Goal: Obtain resource: Obtain resource

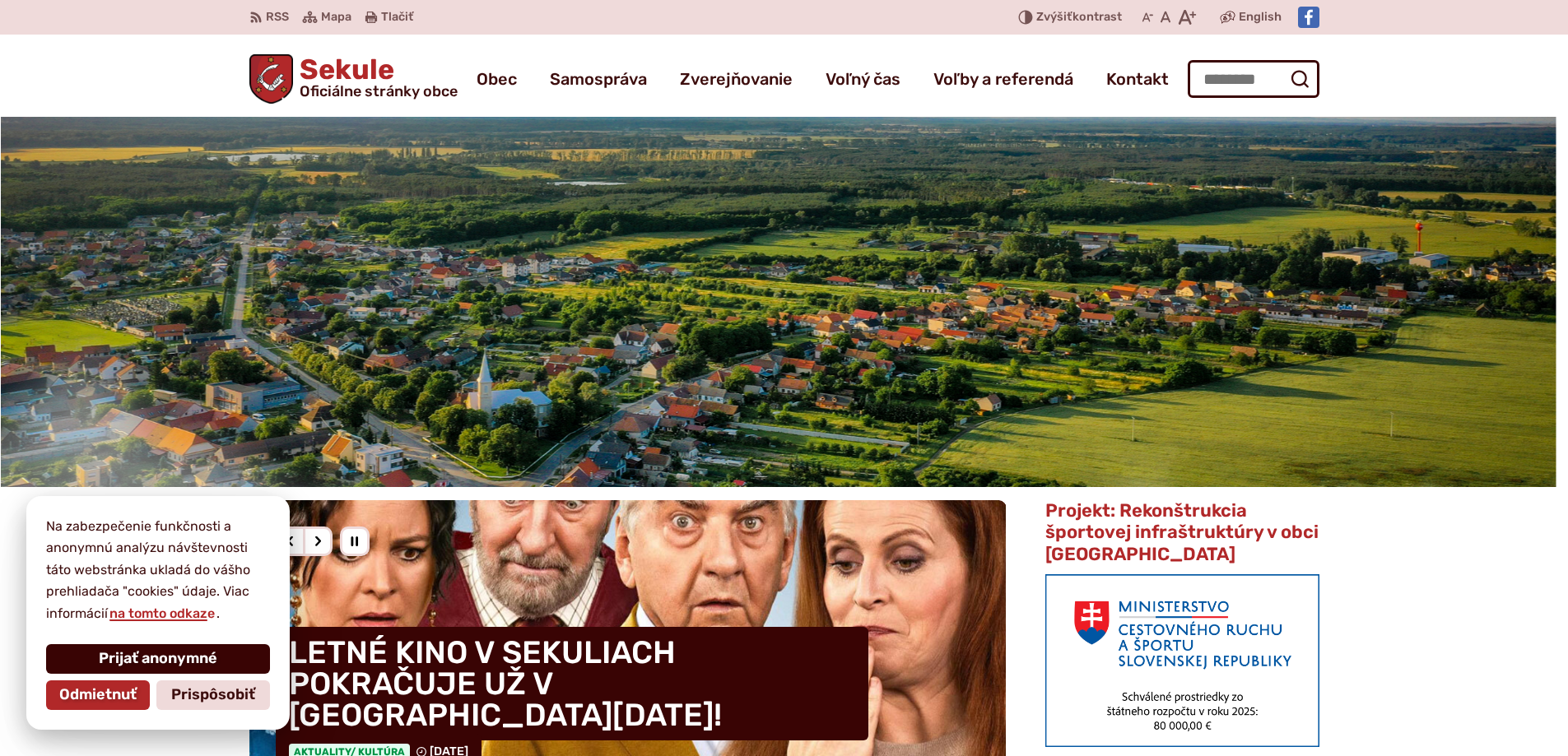
click at [139, 658] on span "Prijať anonymné" at bounding box center [158, 659] width 118 height 19
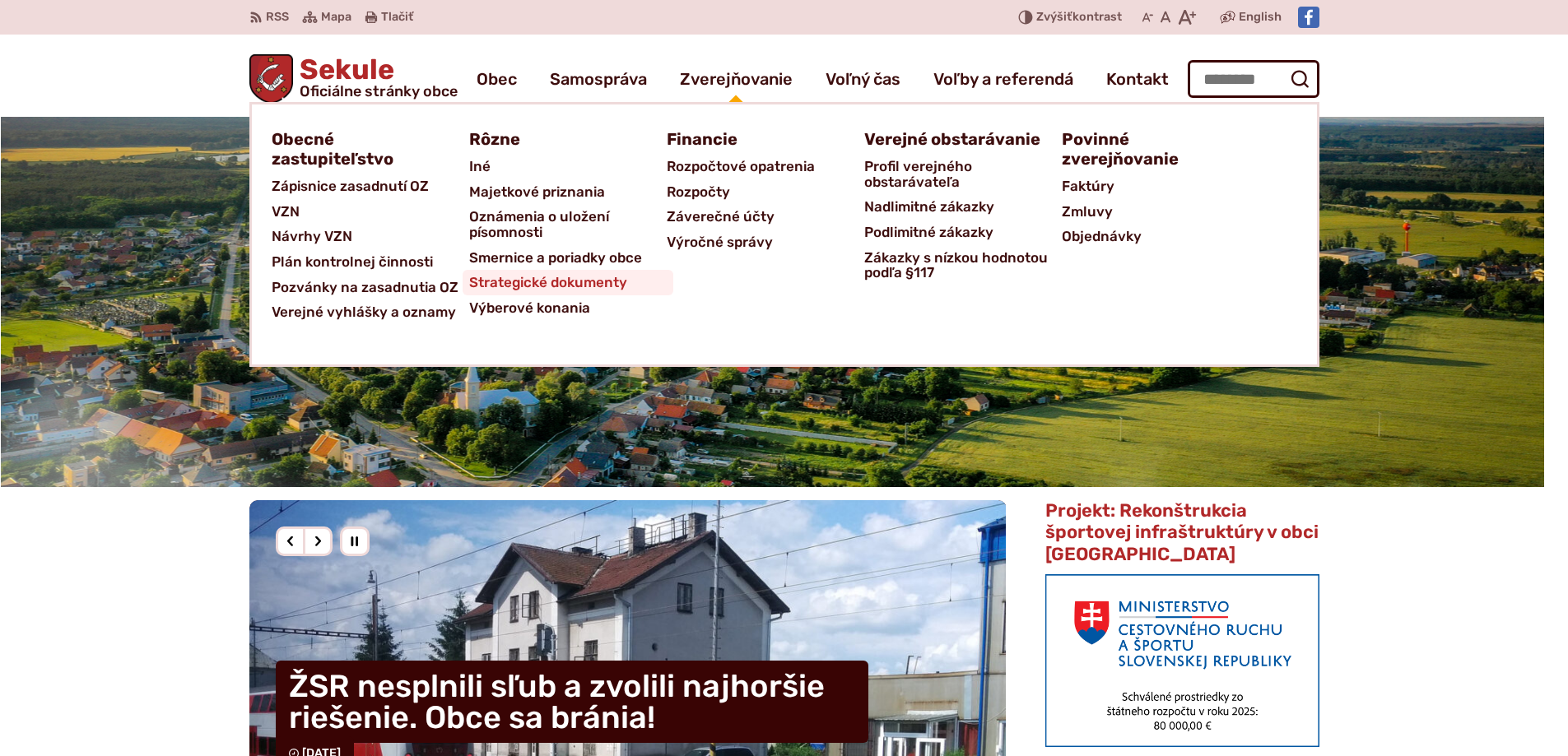
click at [564, 278] on span "Strategické dokumenty" at bounding box center [548, 283] width 158 height 26
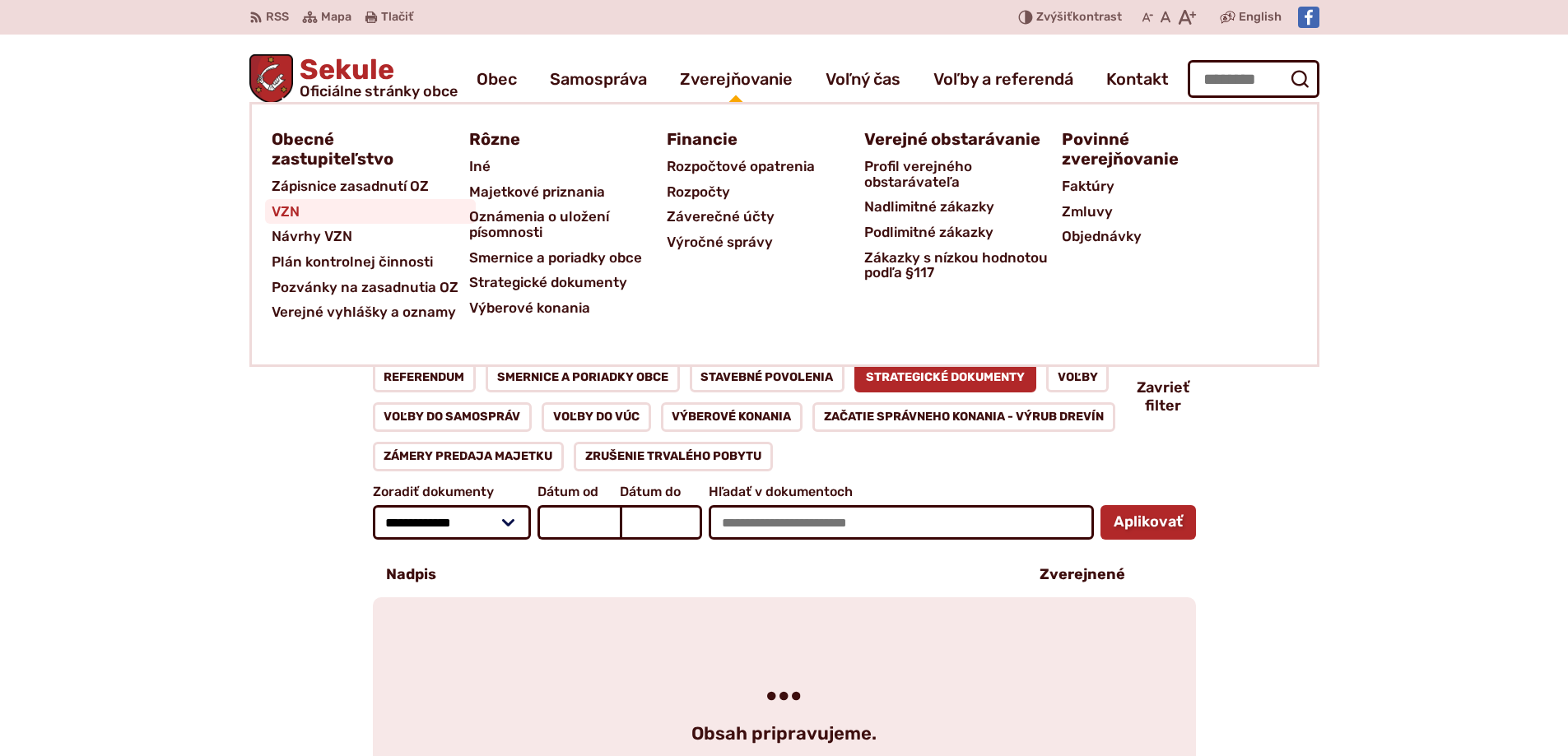
click at [284, 209] on span "VZN" at bounding box center [286, 212] width 28 height 26
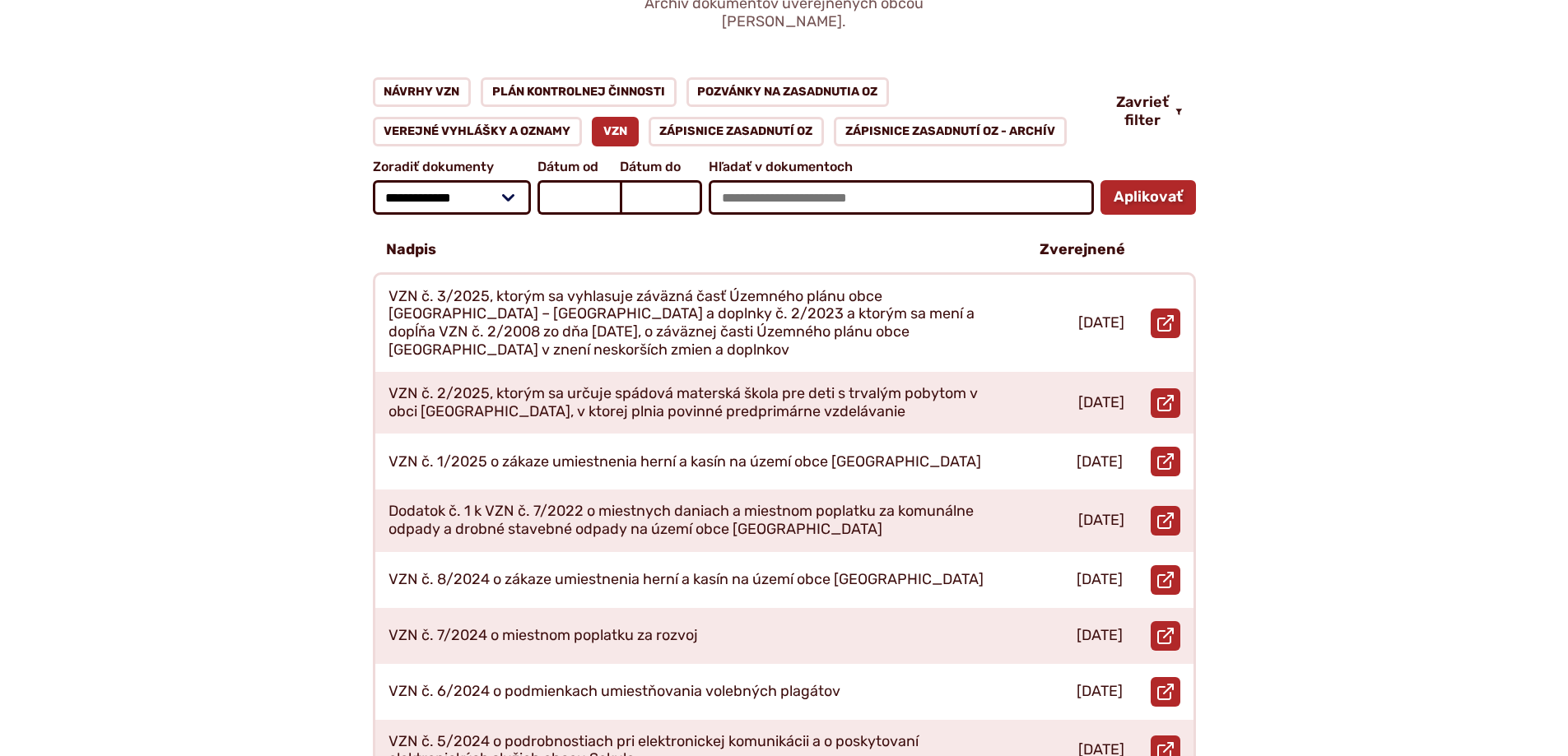
scroll to position [247, 0]
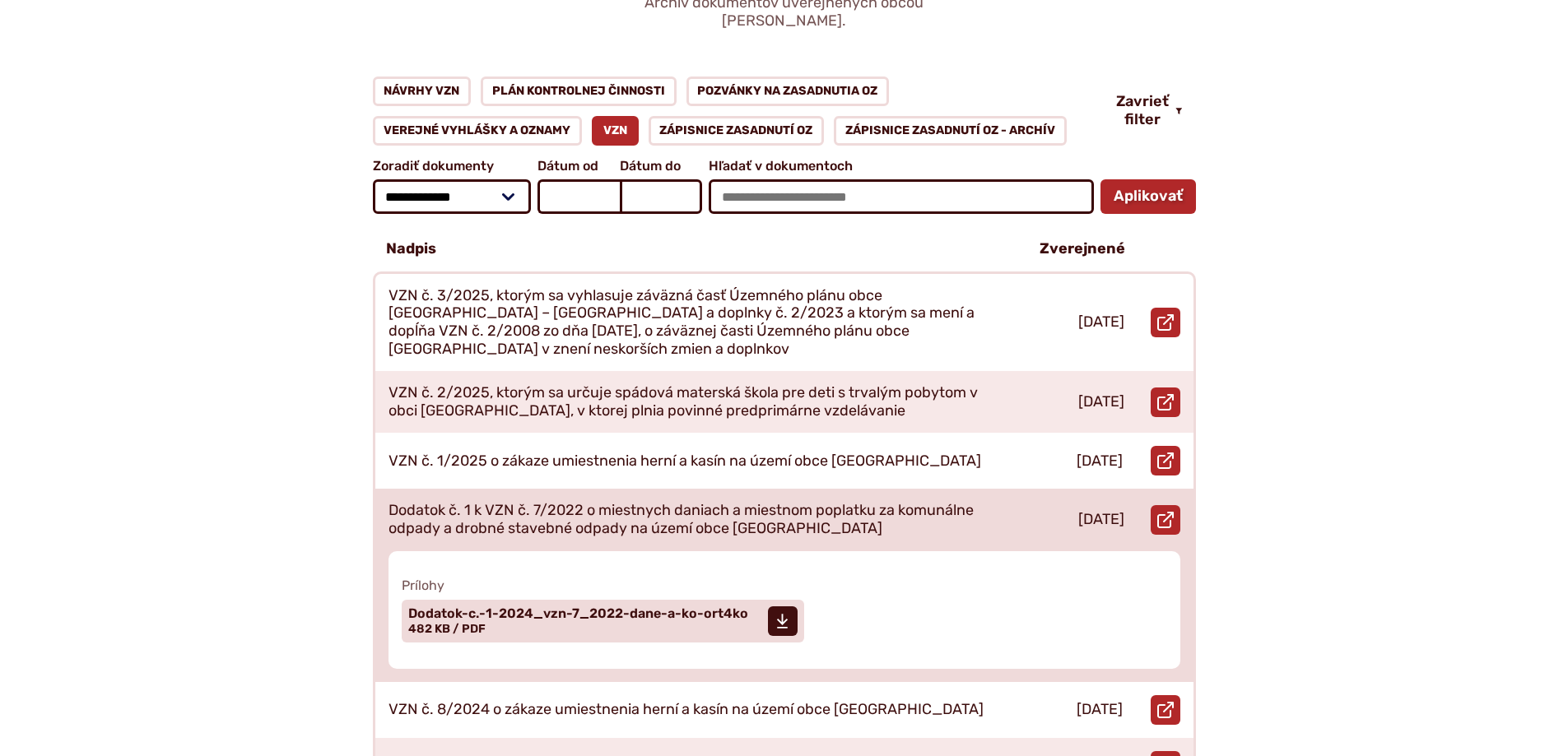
click at [751, 502] on p "Dodatok č. 1 k VZN č. 7/2022 o miestnych daniach a miestnom poplatku za komunál…" at bounding box center [694, 519] width 612 height 35
click at [465, 608] on span "Dodatok-c.-1-2024_vzn-7_2022-dane-a-ko-ort4ko" at bounding box center [578, 614] width 340 height 13
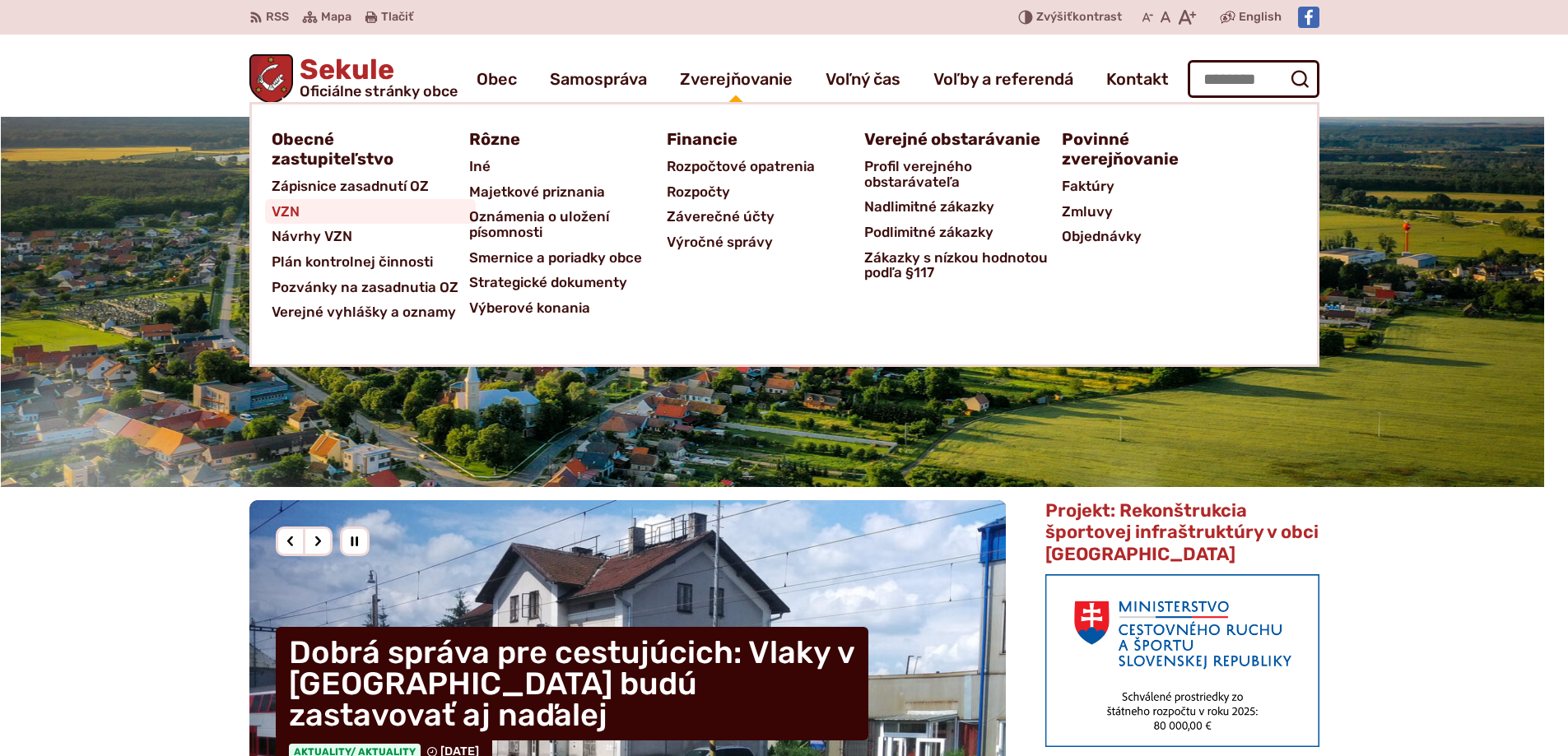
click at [360, 208] on link "VZN" at bounding box center [371, 212] width 198 height 26
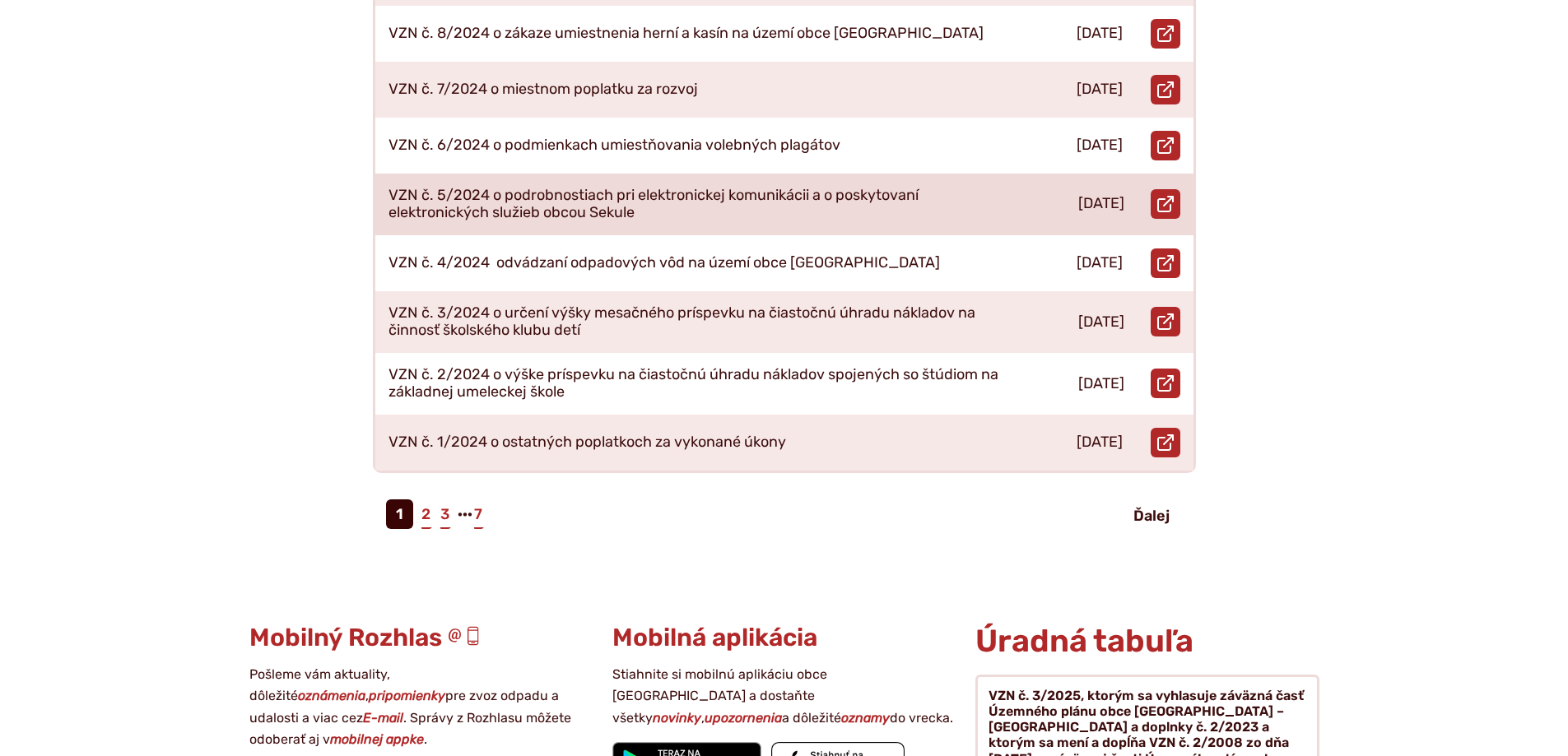
scroll to position [823, 0]
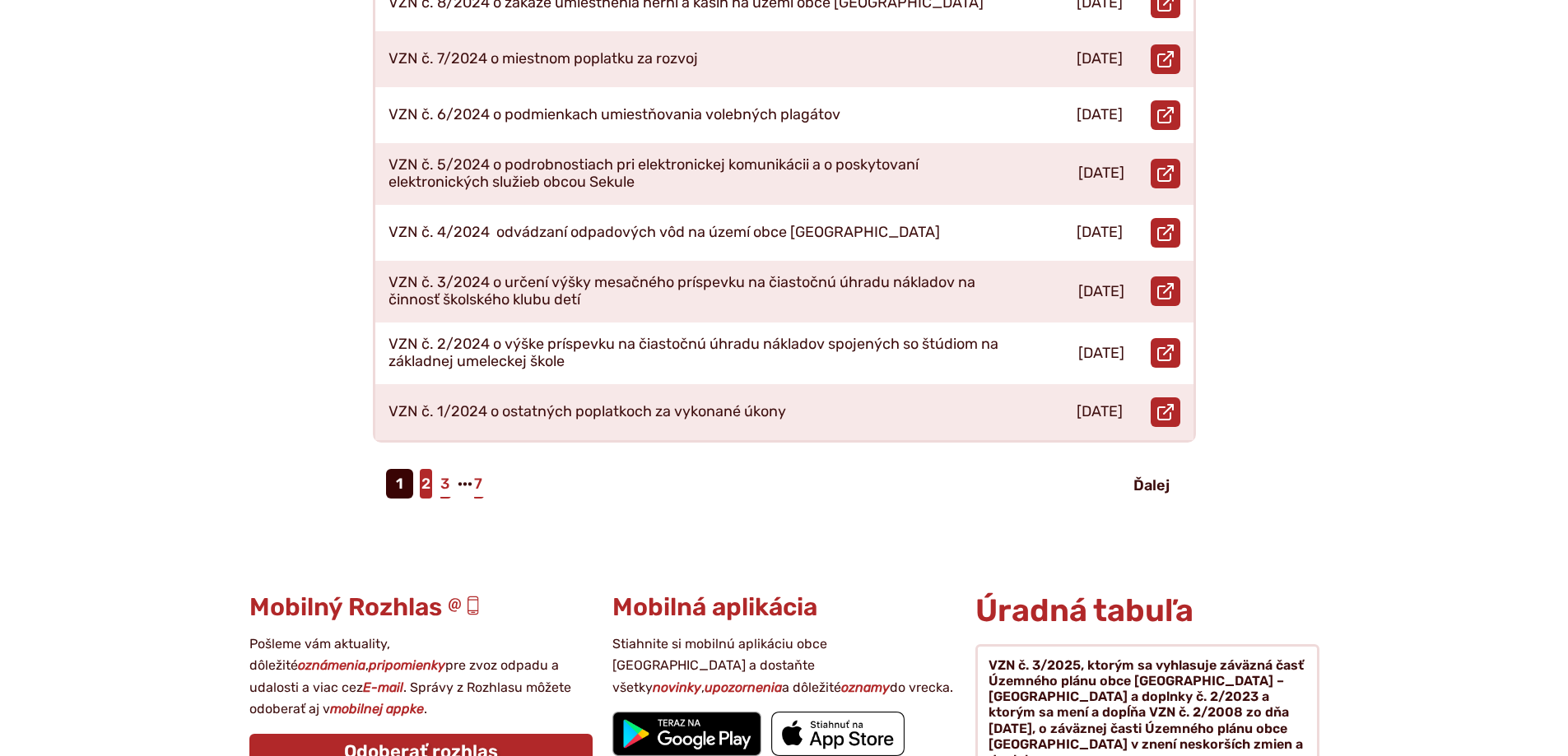
click at [421, 469] on link "2" at bounding box center [426, 484] width 12 height 30
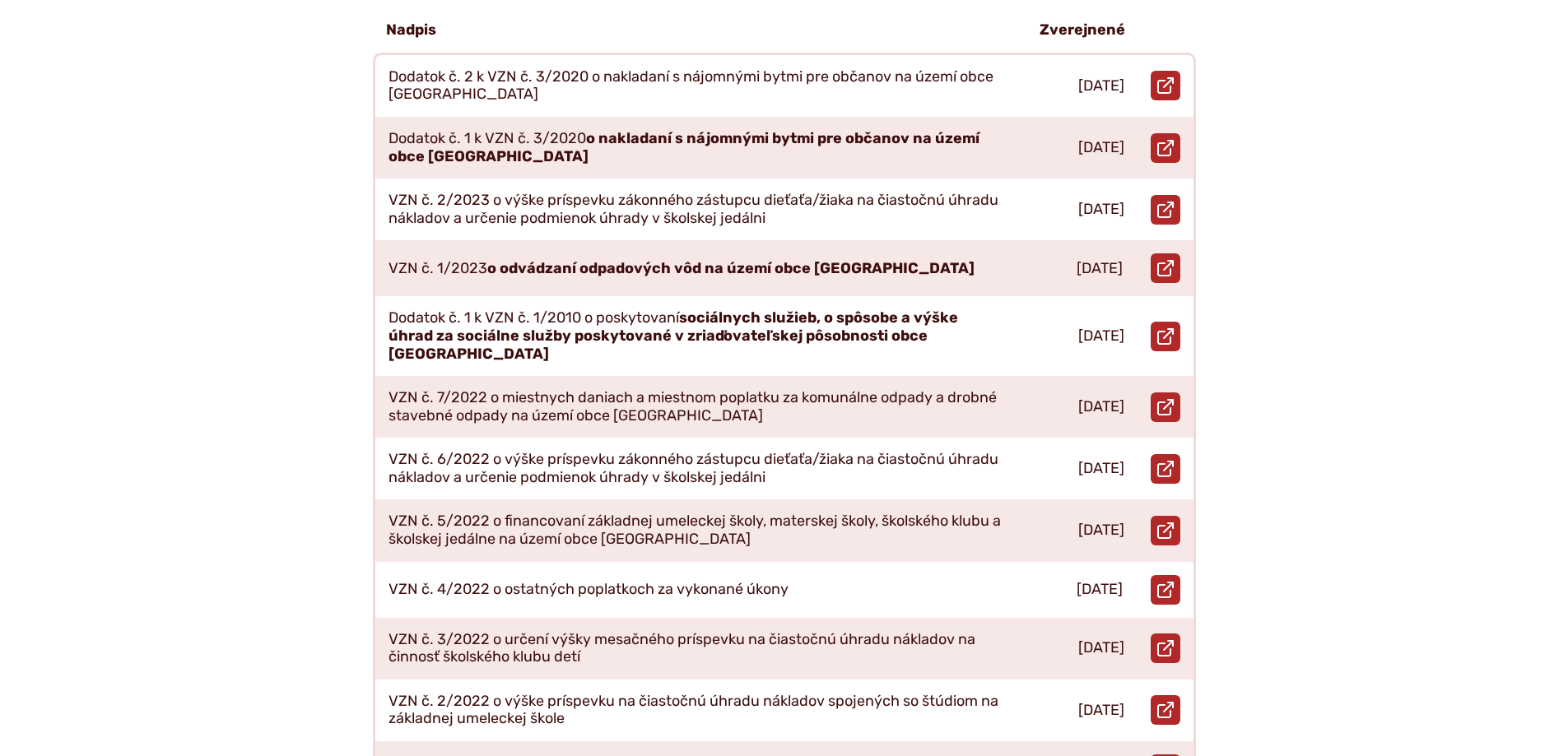
scroll to position [494, 0]
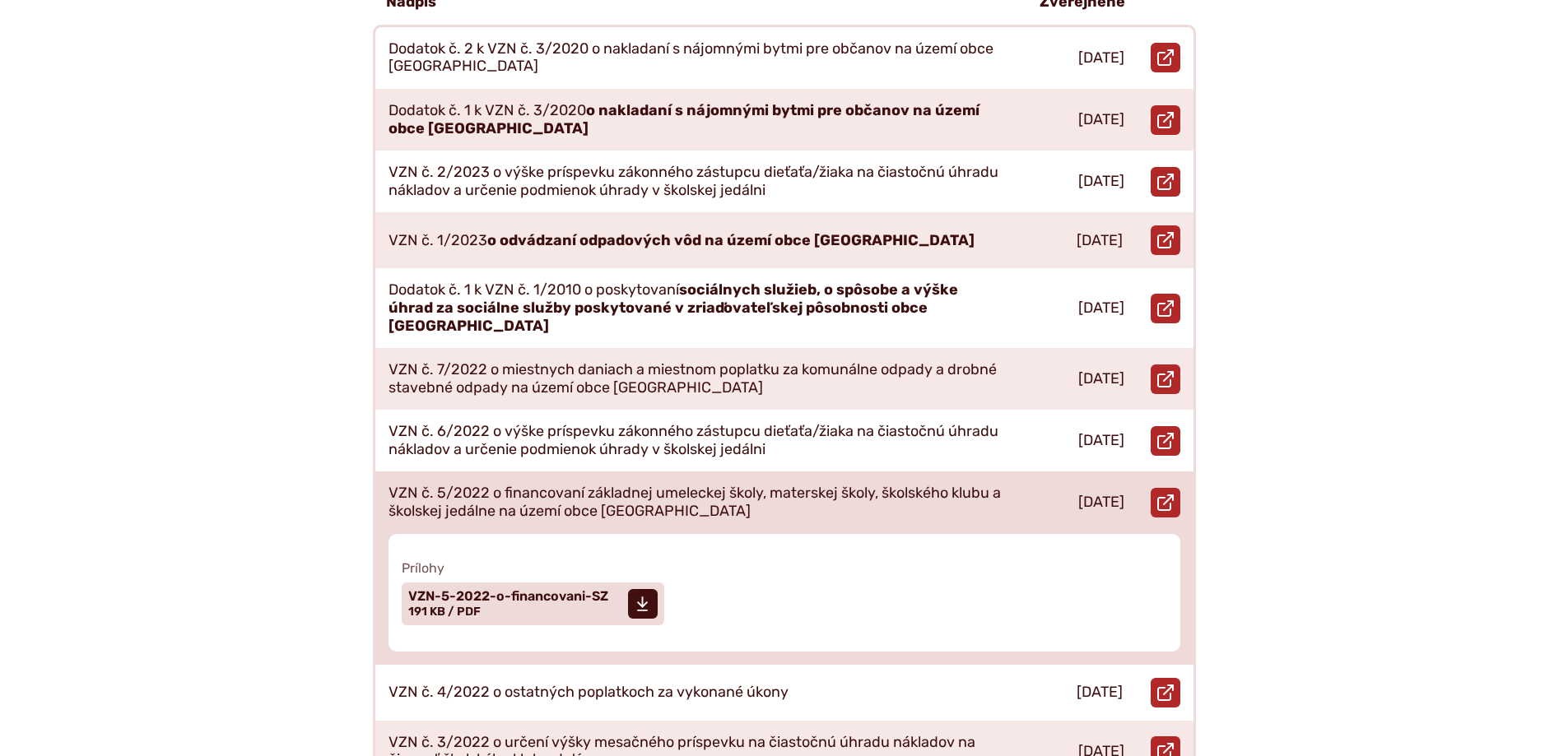
click at [697, 485] on p "VZN č. 5/2022 o financovaní základnej umeleckej školy, materskej školy, školské…" at bounding box center [694, 503] width 612 height 35
click at [463, 590] on span "VZN-5-2022-o-financovani-SZ" at bounding box center [508, 596] width 200 height 13
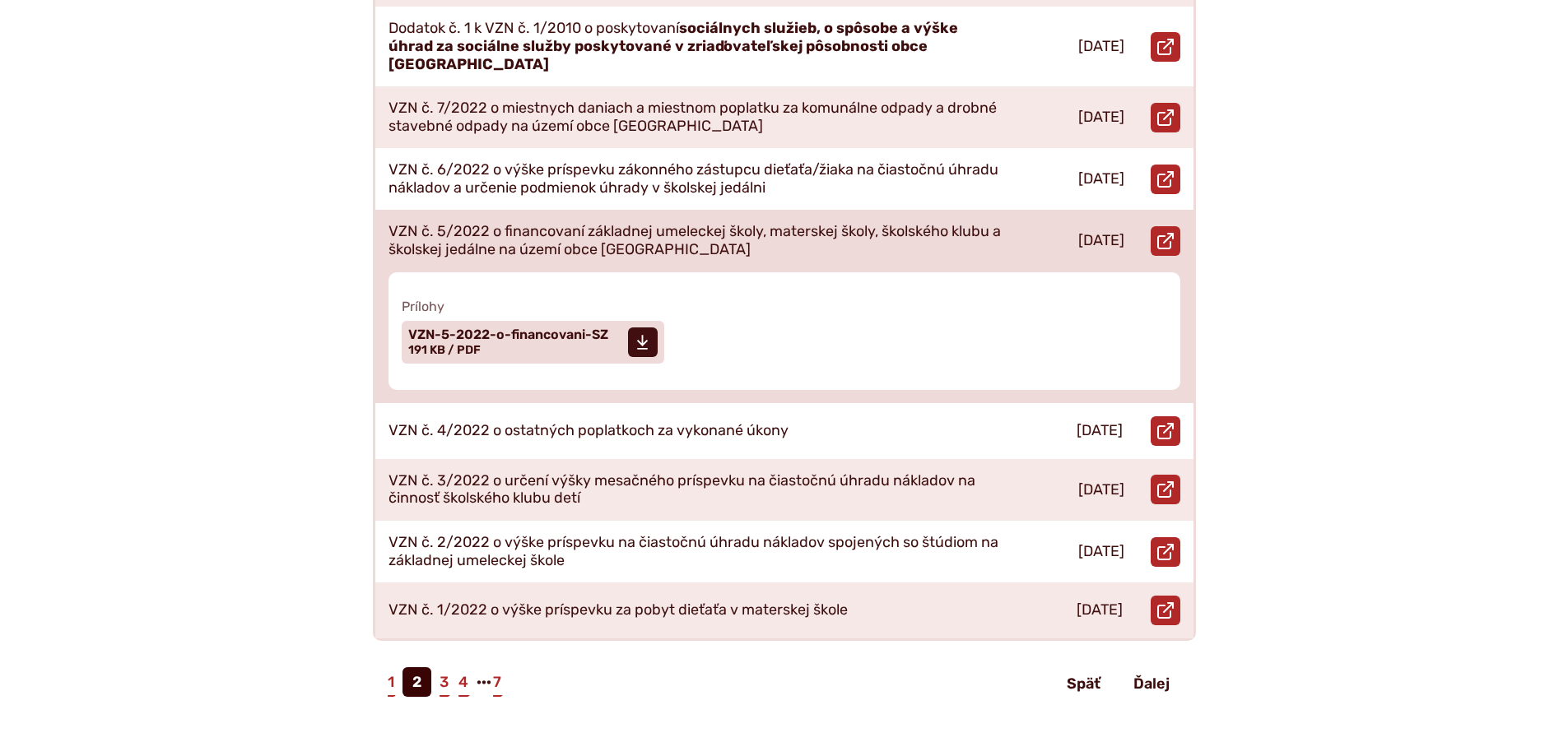
scroll to position [905, 0]
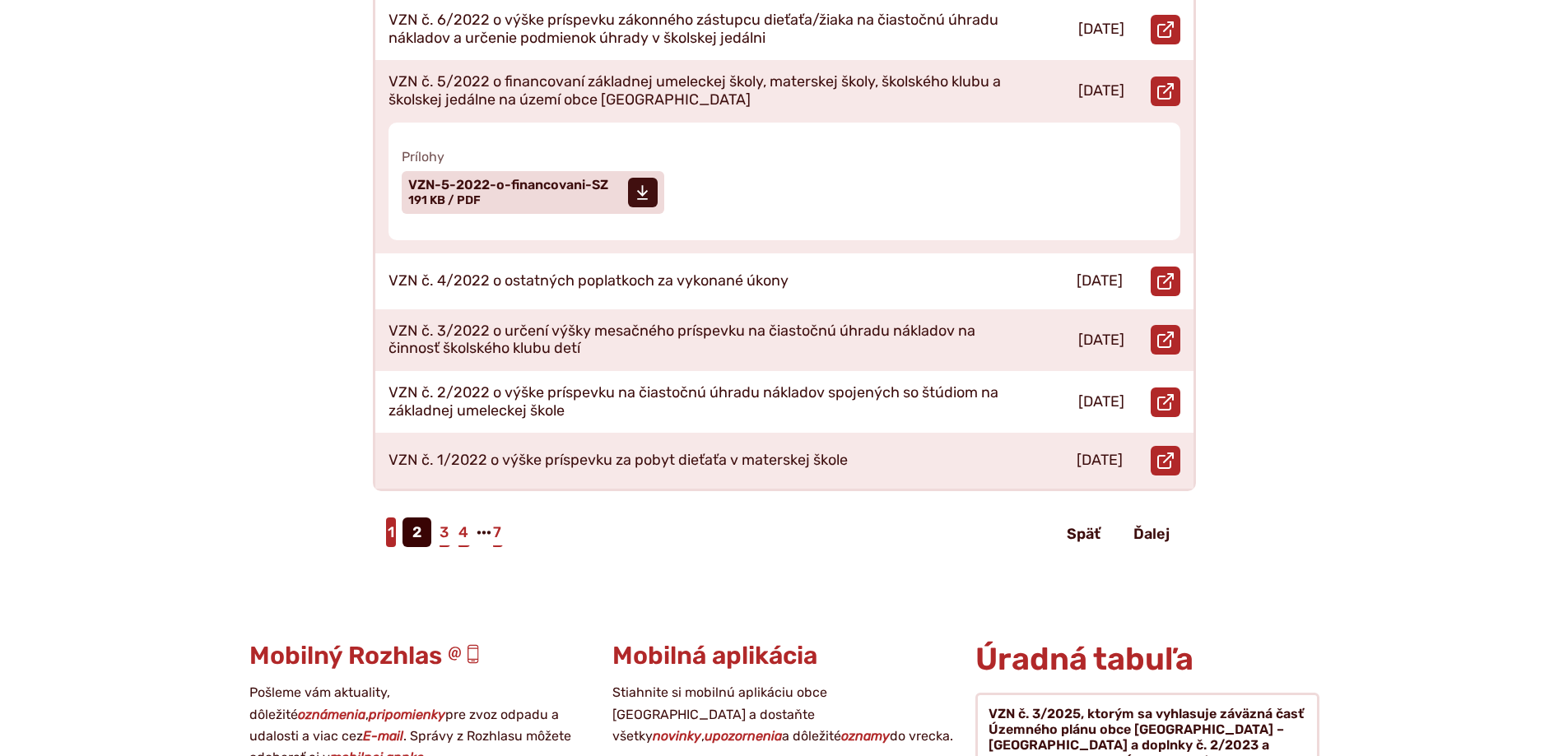
click at [388, 518] on link "1" at bounding box center [390, 533] width 10 height 30
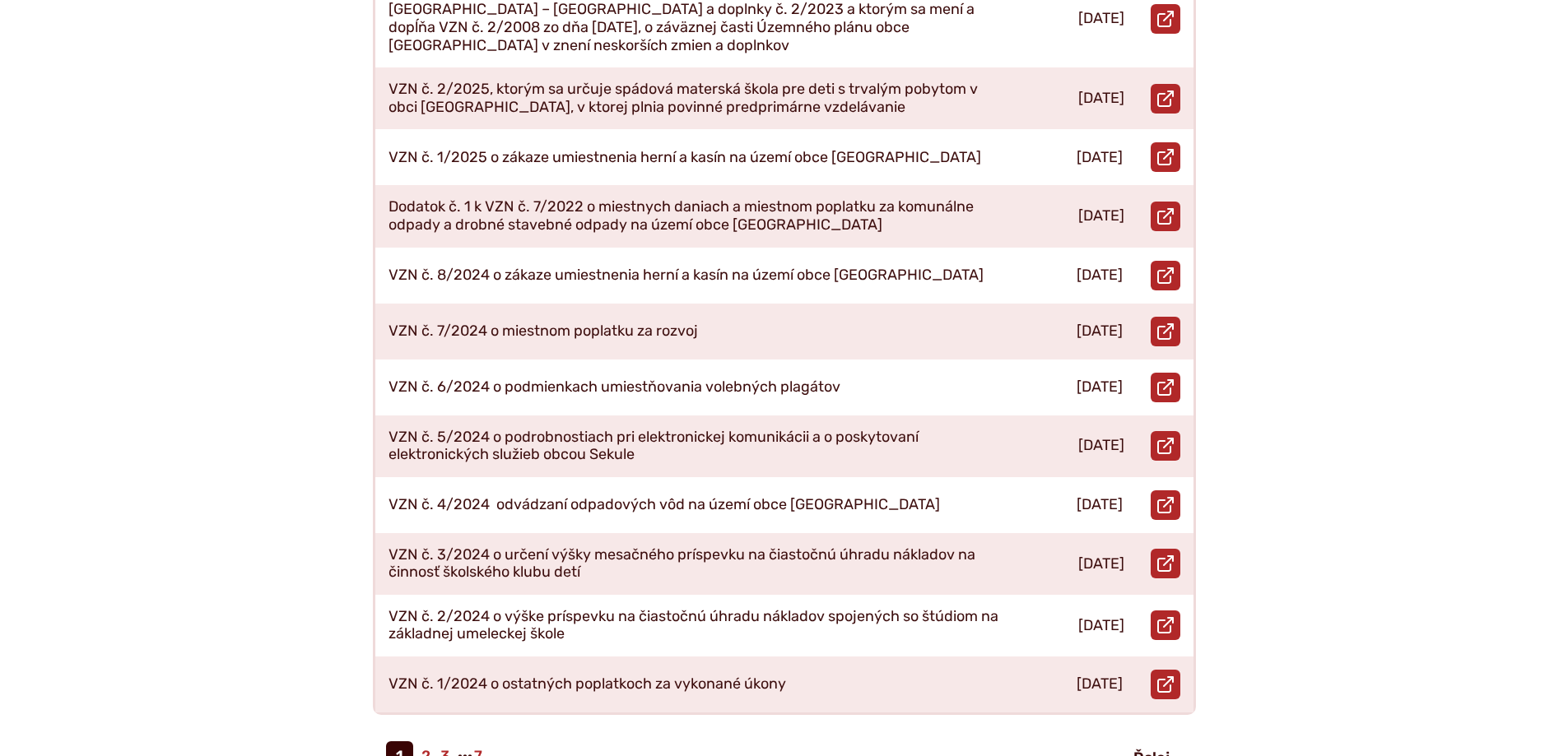
scroll to position [576, 0]
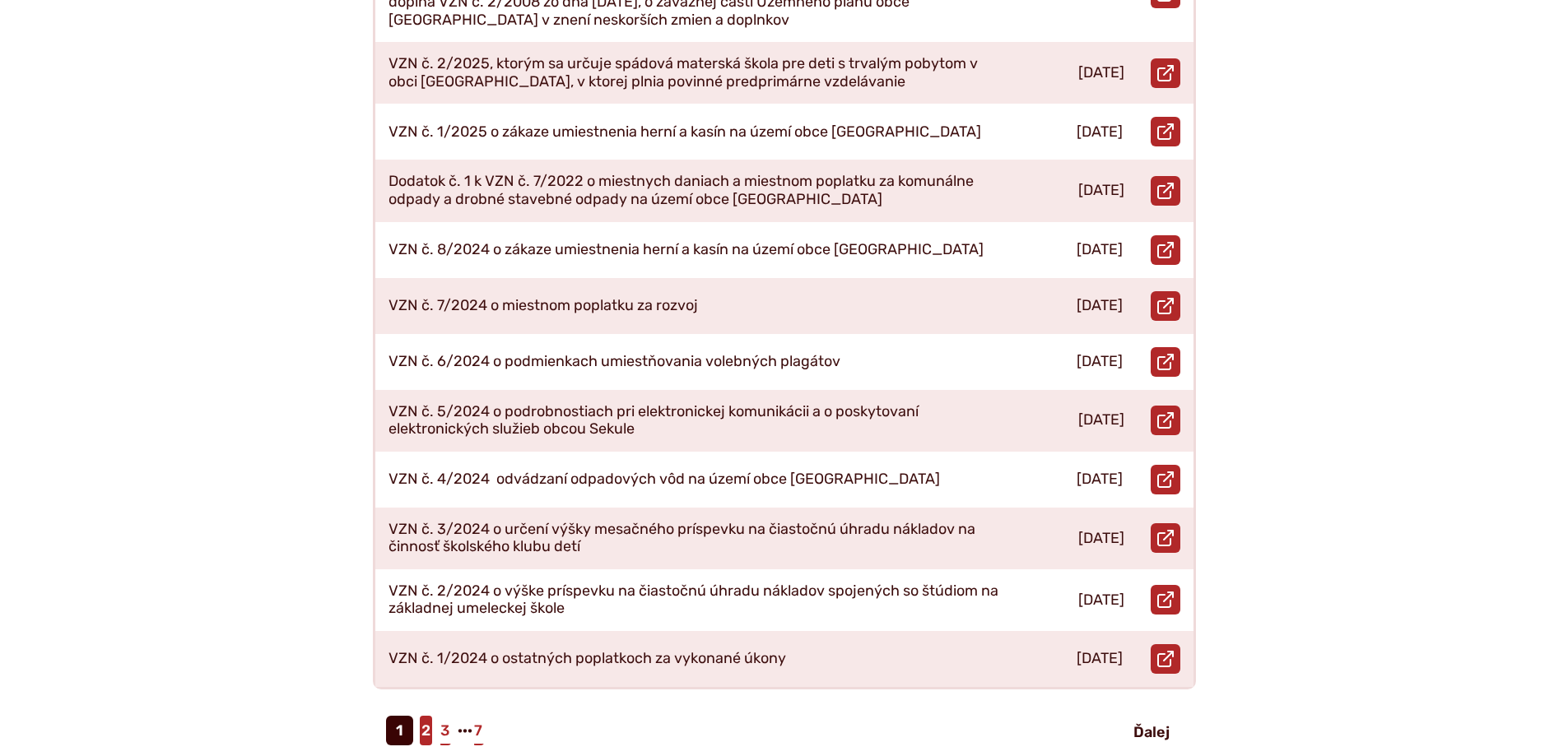
click at [423, 716] on link "2" at bounding box center [426, 731] width 12 height 30
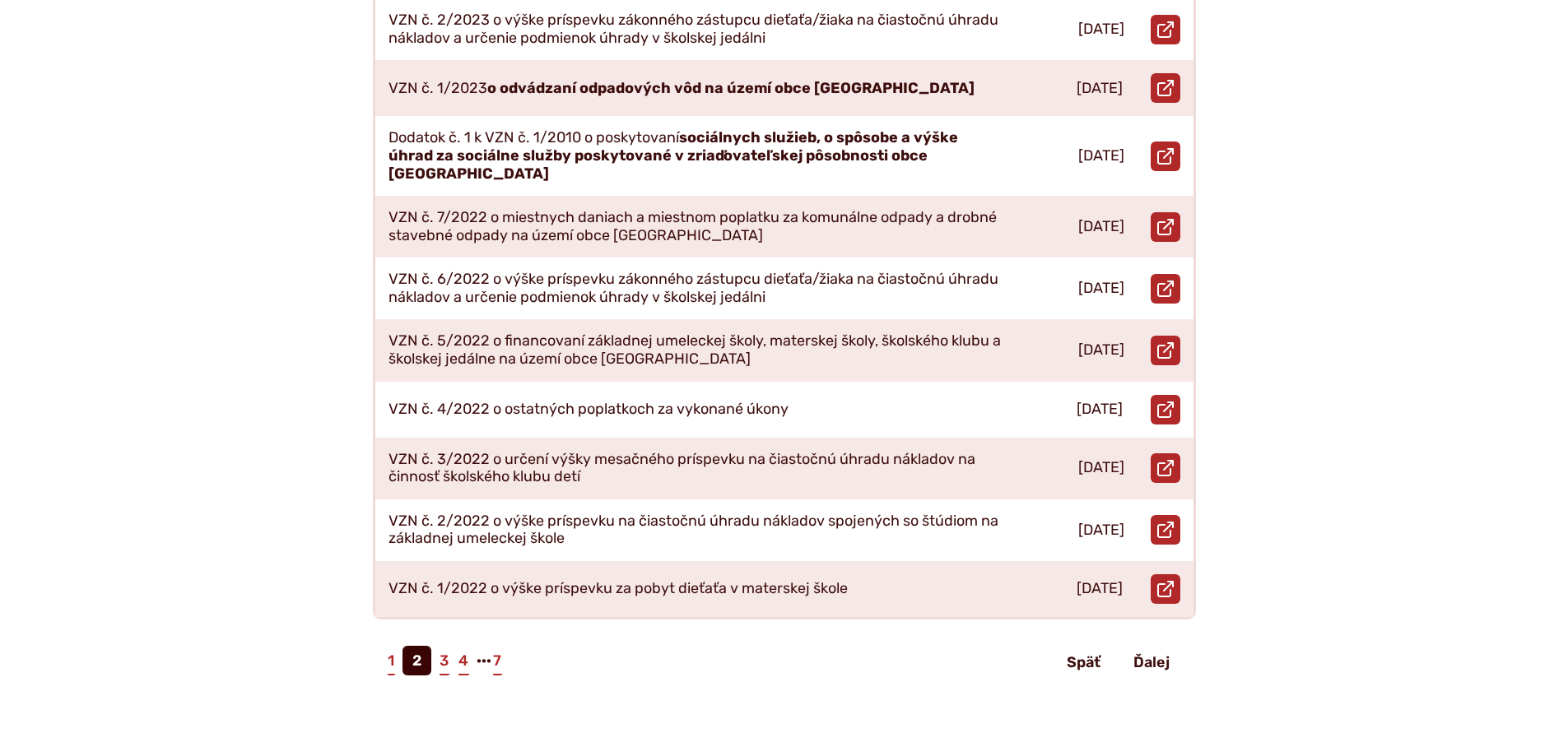
scroll to position [658, 0]
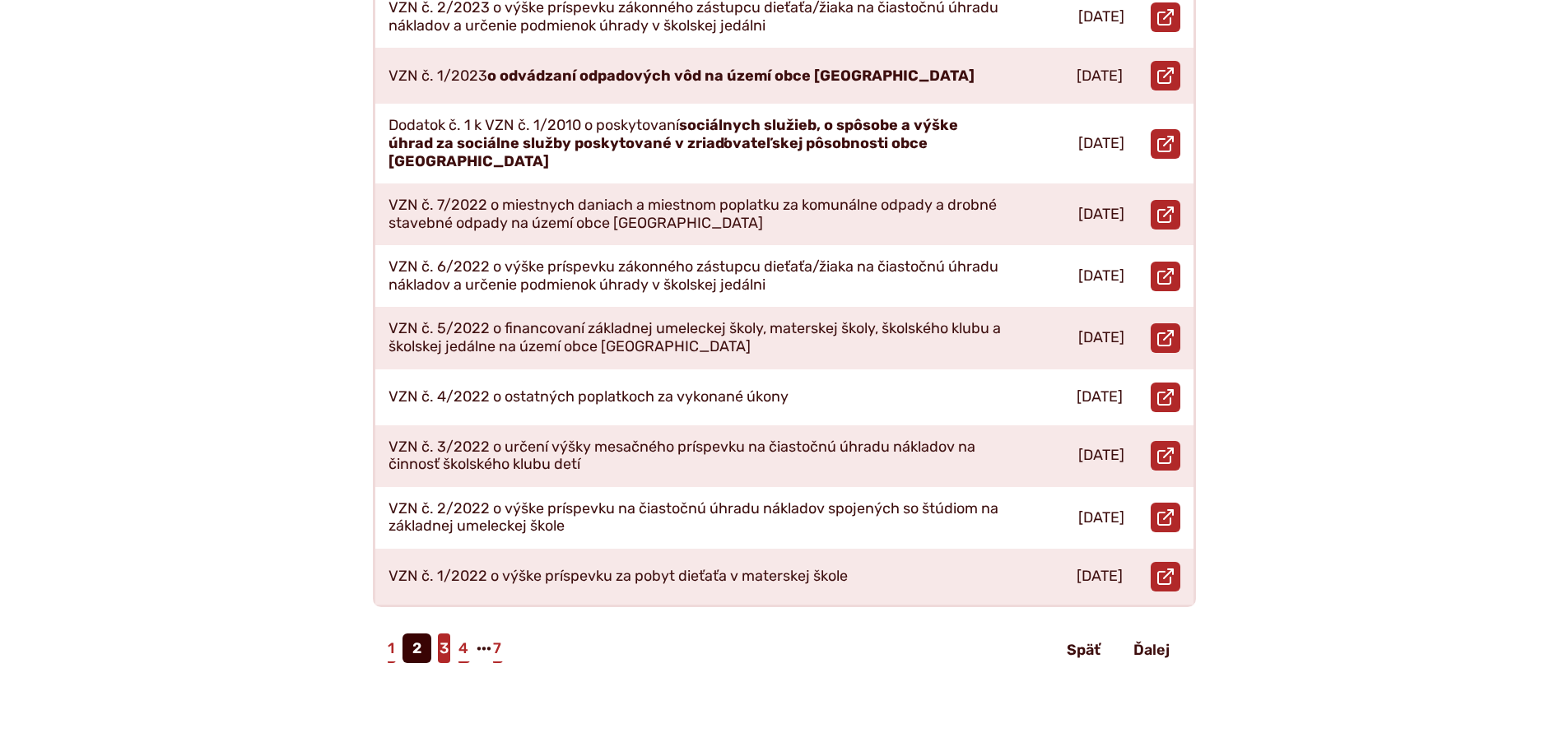
click at [441, 634] on link "3" at bounding box center [444, 649] width 12 height 30
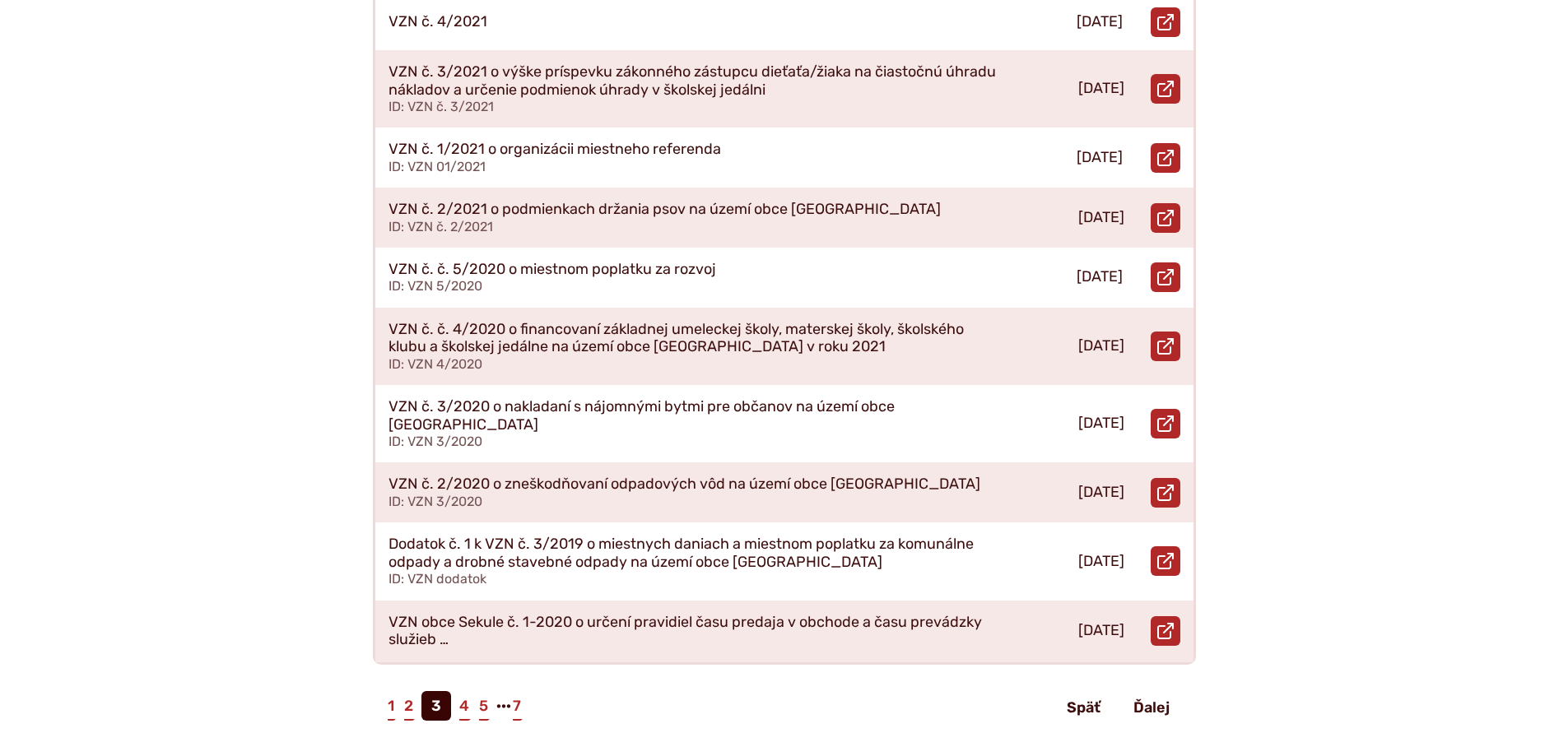
scroll to position [658, 0]
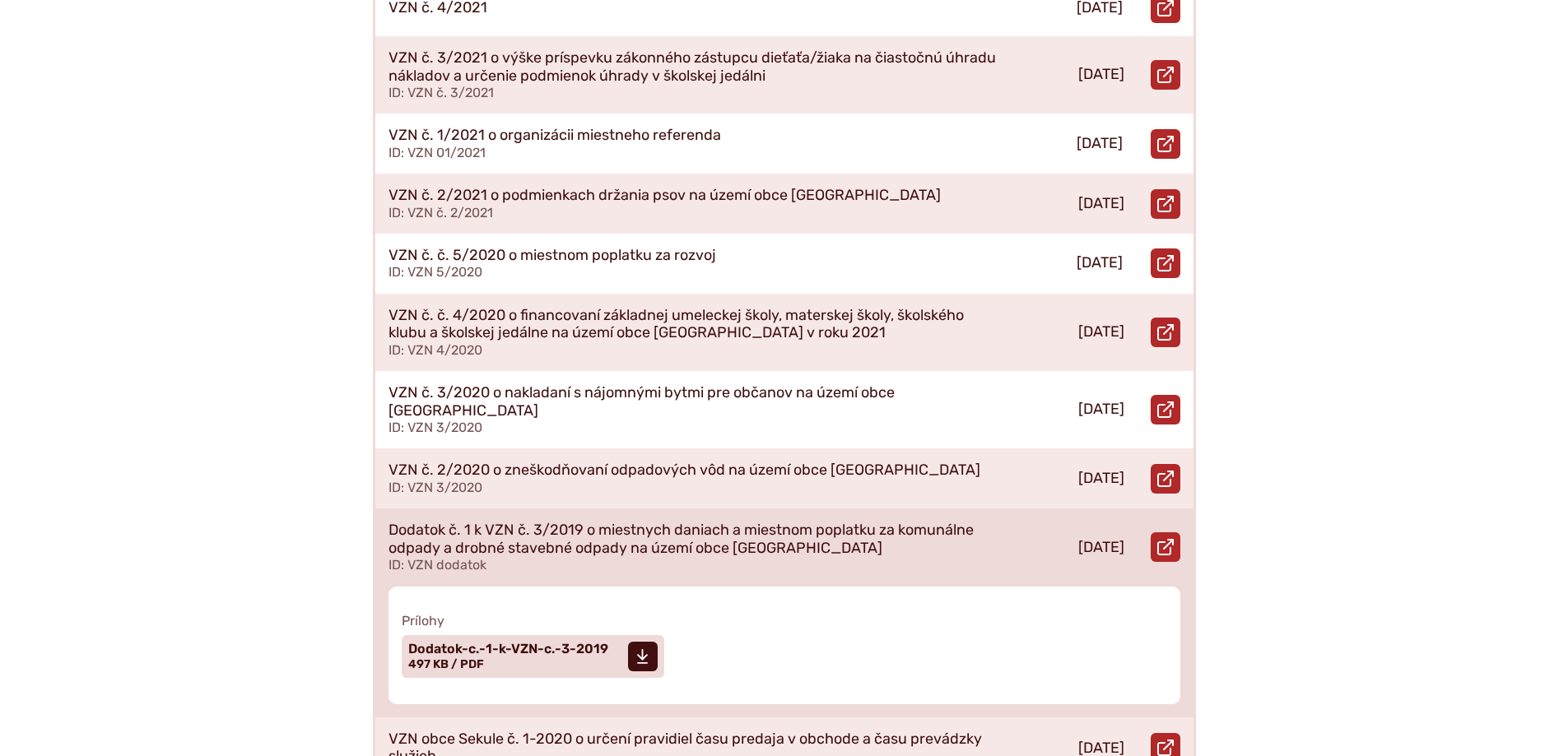
click at [702, 522] on p "Dodatok č. 1 k VZN č. 3/2019 o miestnych daniach a miestnom poplatku za komunál…" at bounding box center [694, 540] width 612 height 35
click at [503, 643] on span "Dodatok-c.-1-k-VZN-c.-3-2019" at bounding box center [508, 649] width 200 height 13
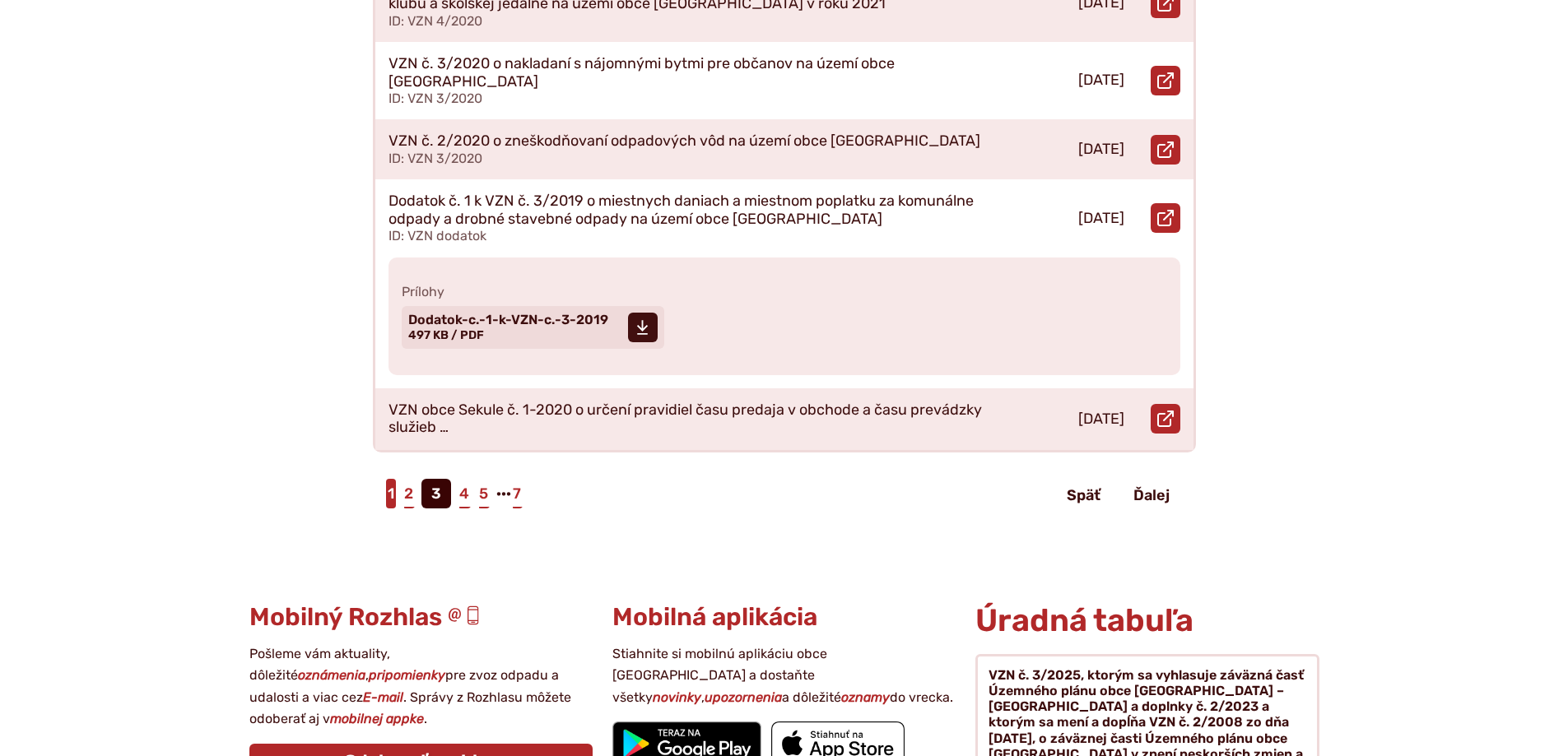
click at [389, 479] on link "1" at bounding box center [390, 494] width 10 height 30
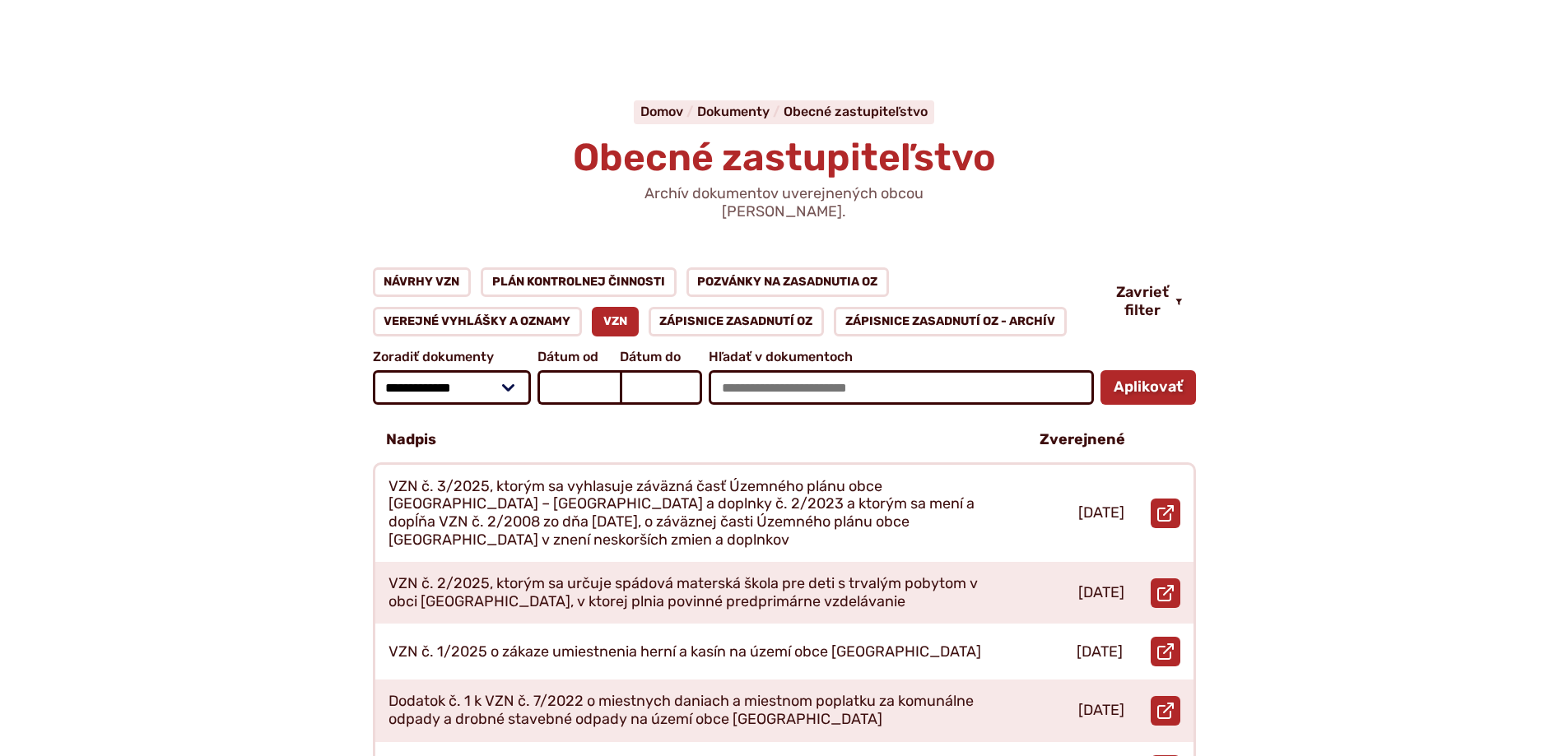
scroll to position [247, 0]
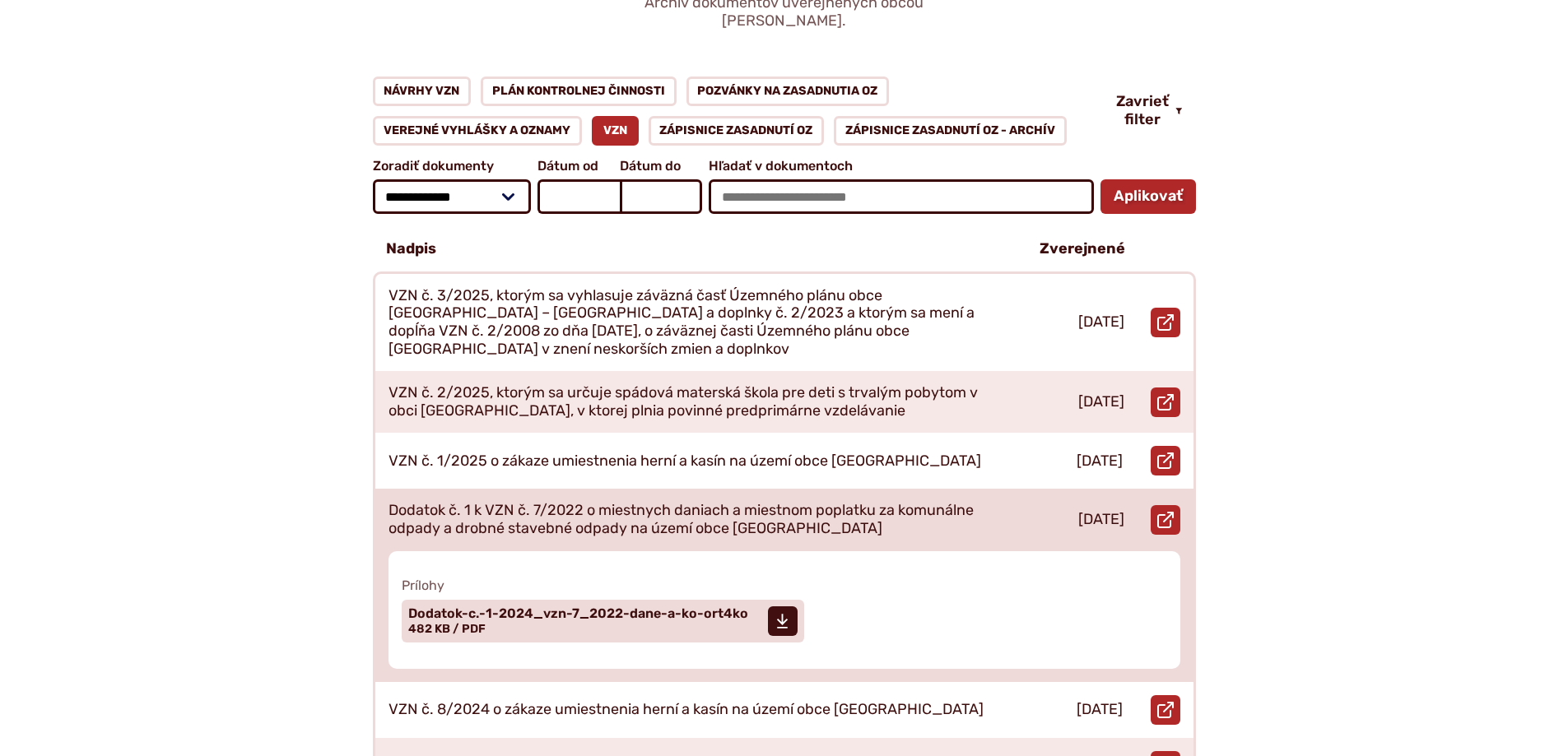
click at [672, 502] on p "Dodatok č. 1 k VZN č. 7/2022 o miestnych daniach a miestnom poplatku za komunál…" at bounding box center [694, 519] width 612 height 35
click at [596, 608] on span "Dodatok-c.-1-2024_vzn-7_2022-dane-a-ko-ort4ko" at bounding box center [578, 614] width 340 height 13
